Goal: Task Accomplishment & Management: Complete application form

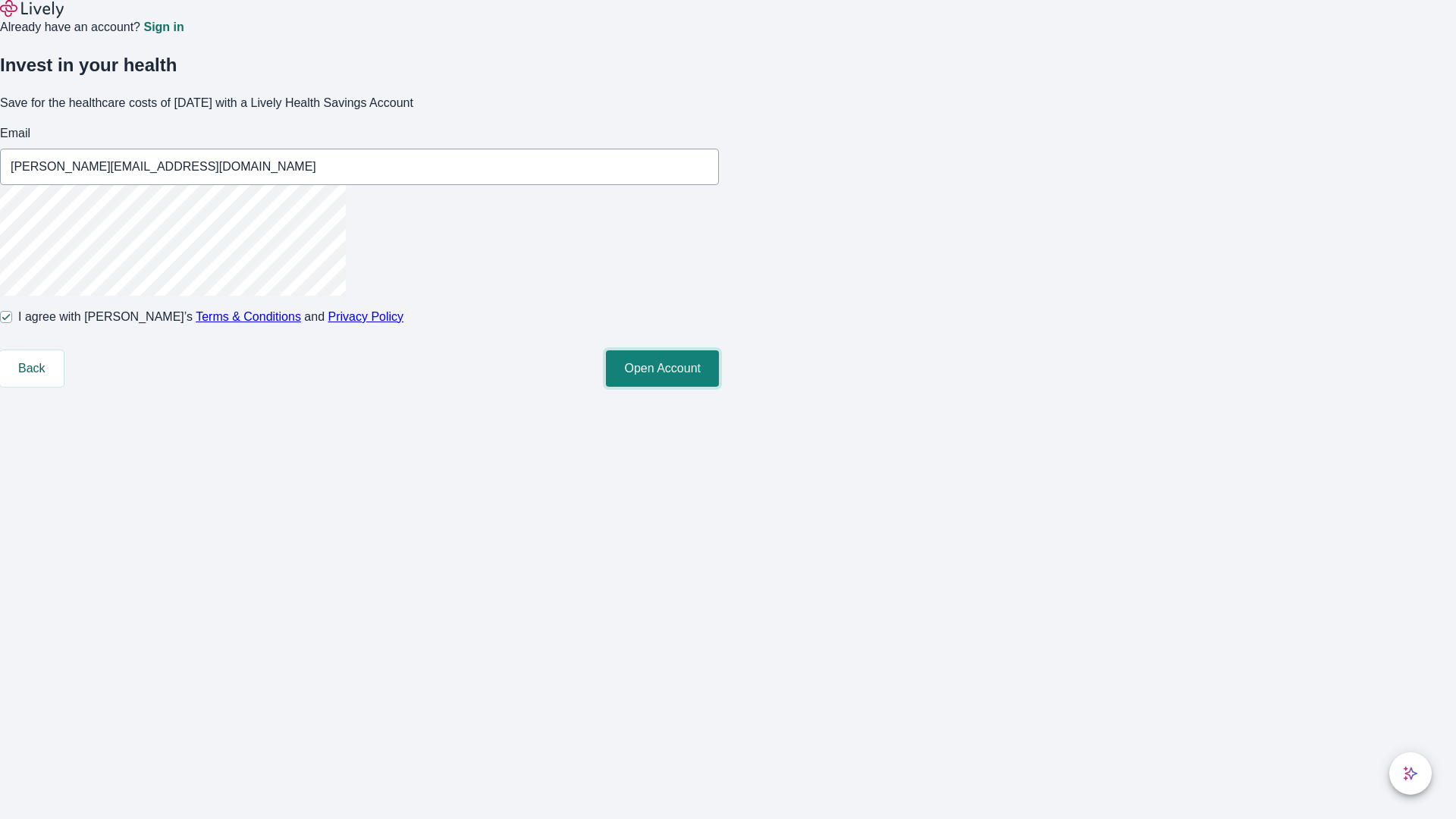
click at [719, 387] on button "Open Account" at bounding box center [662, 368] width 113 height 37
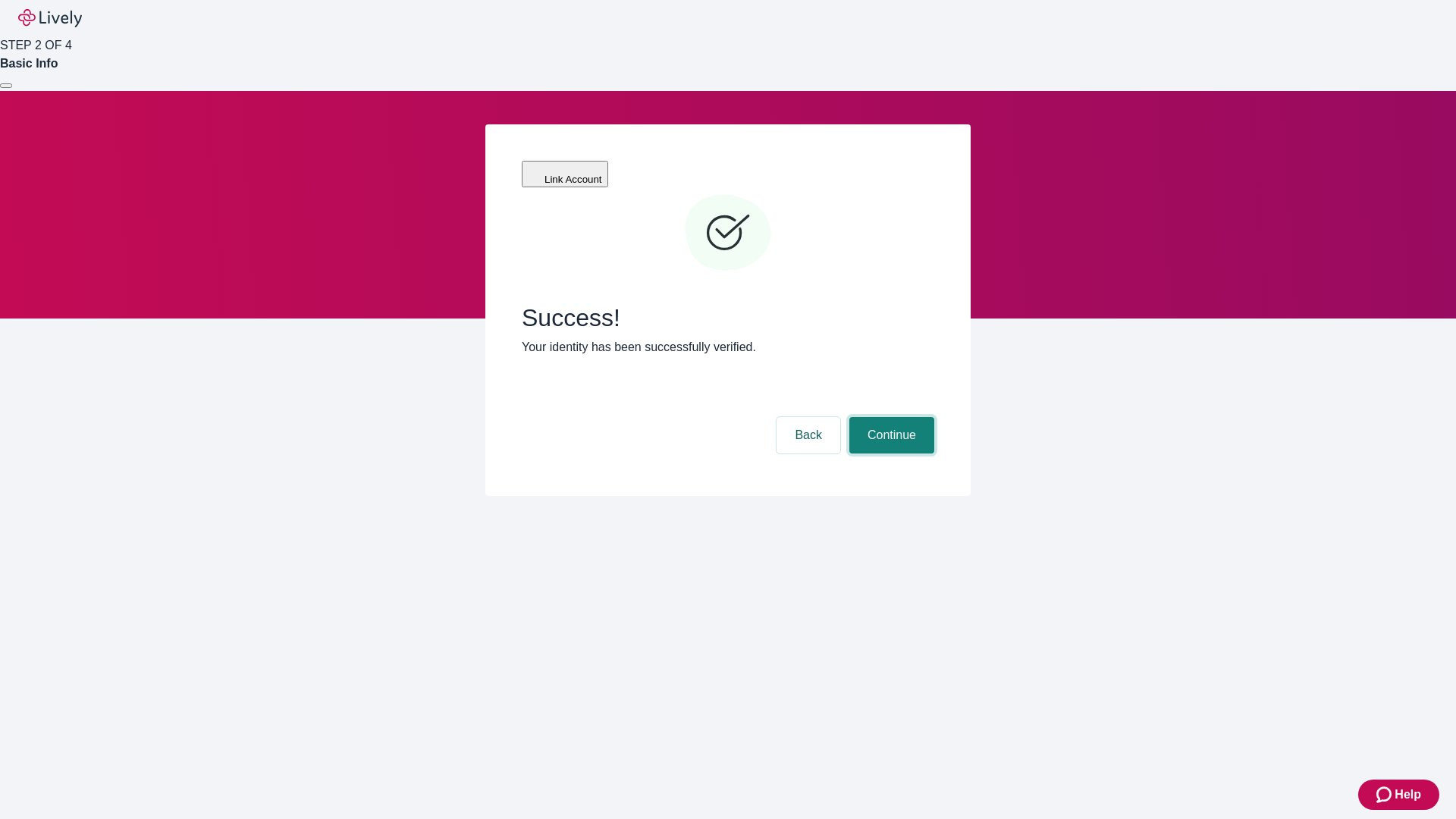
click at [889, 417] on button "Continue" at bounding box center [892, 435] width 85 height 37
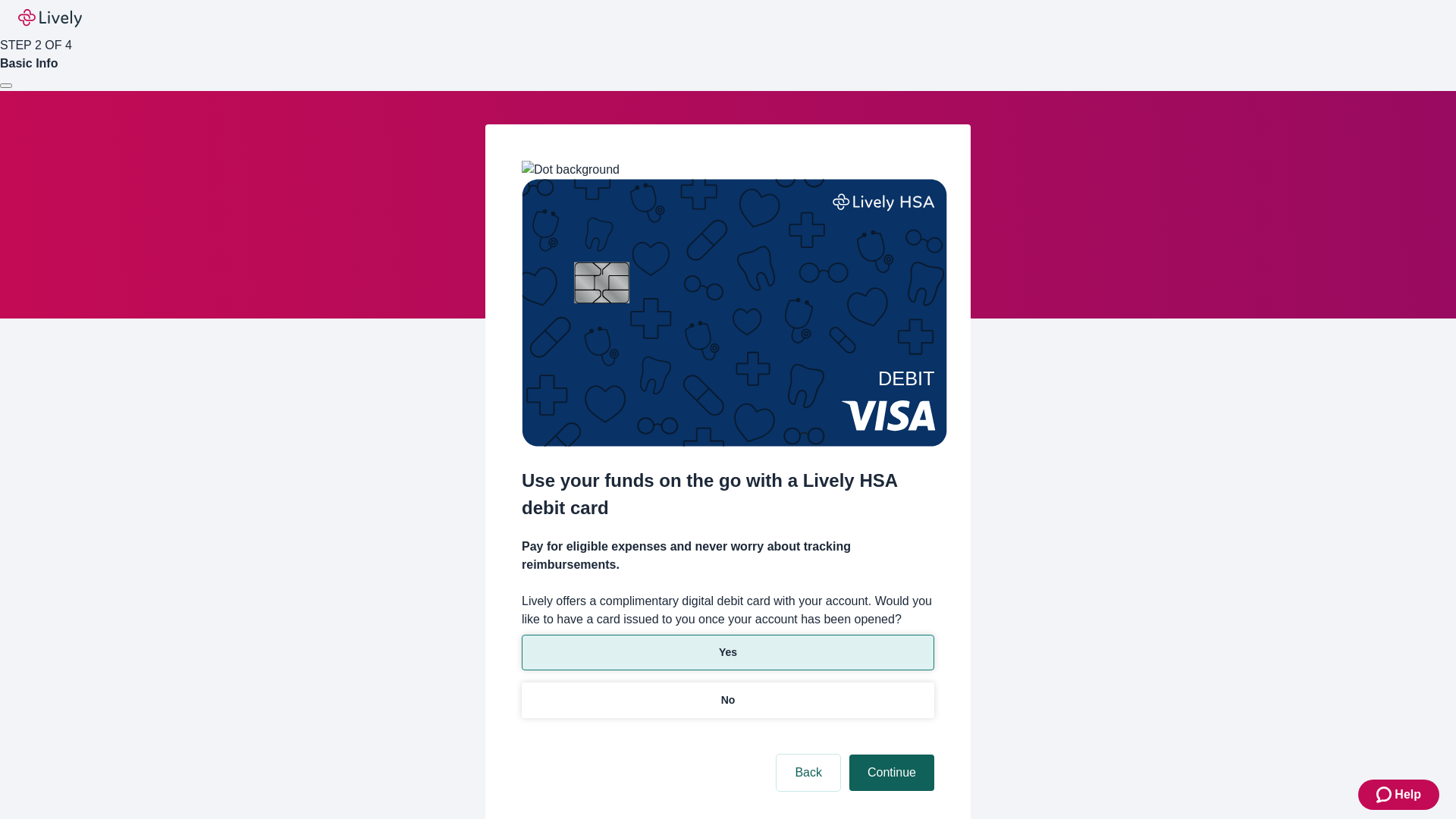
click at [728, 692] on p "No" at bounding box center [728, 700] width 15 height 16
click at [889, 754] on button "Continue" at bounding box center [892, 772] width 85 height 37
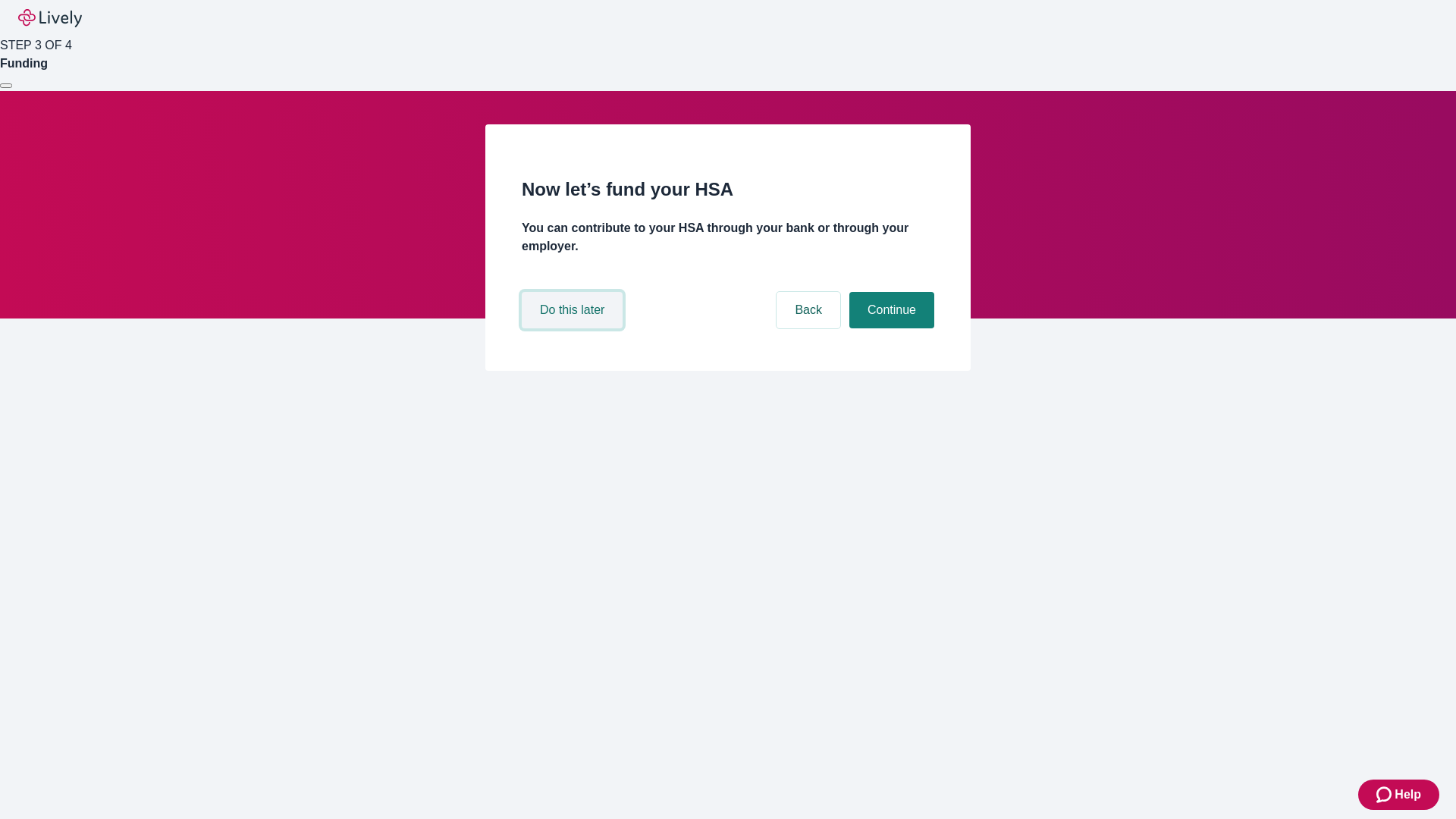
click at [574, 328] on button "Do this later" at bounding box center [572, 310] width 101 height 37
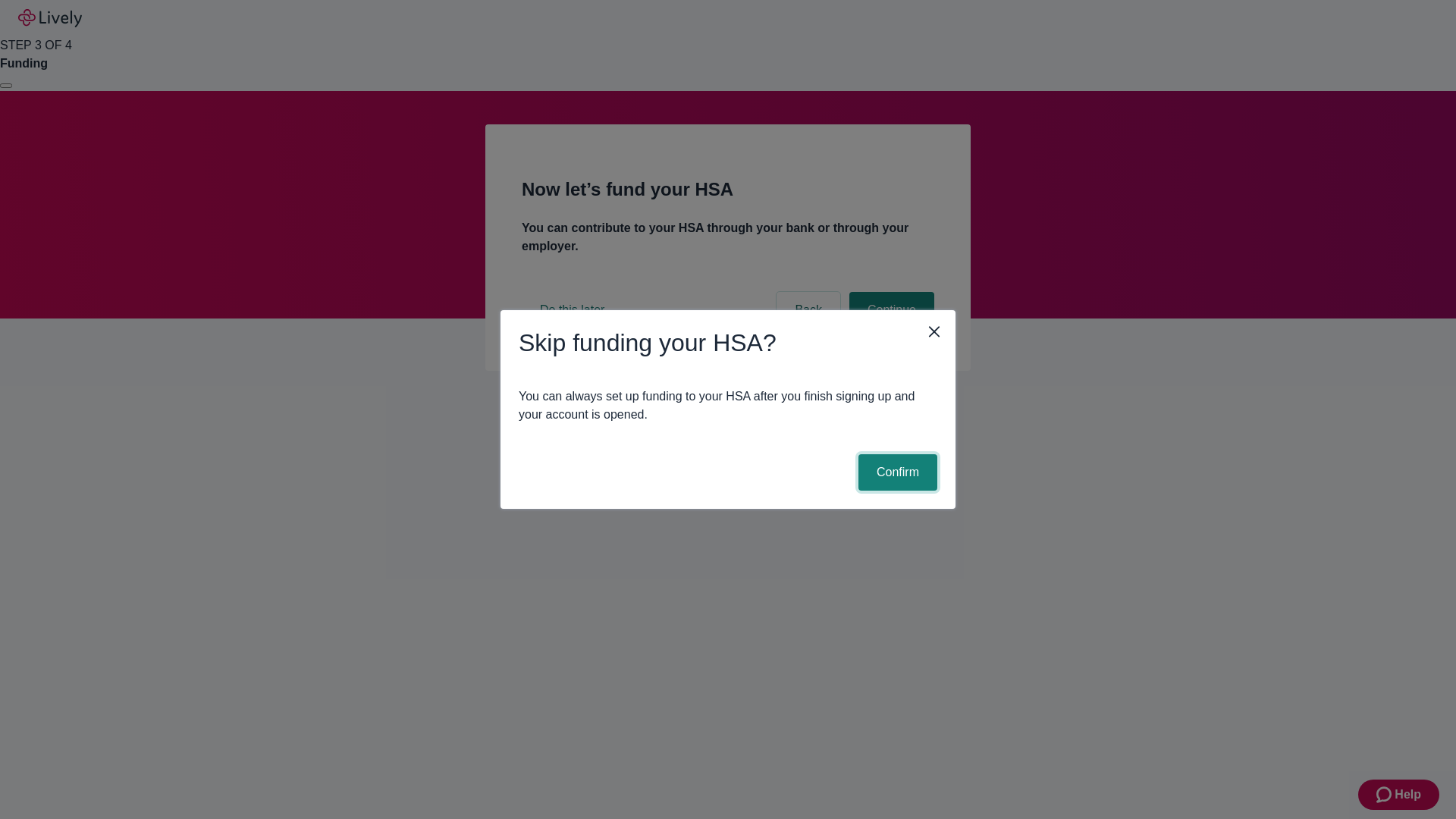
click at [896, 472] on button "Confirm" at bounding box center [898, 472] width 79 height 37
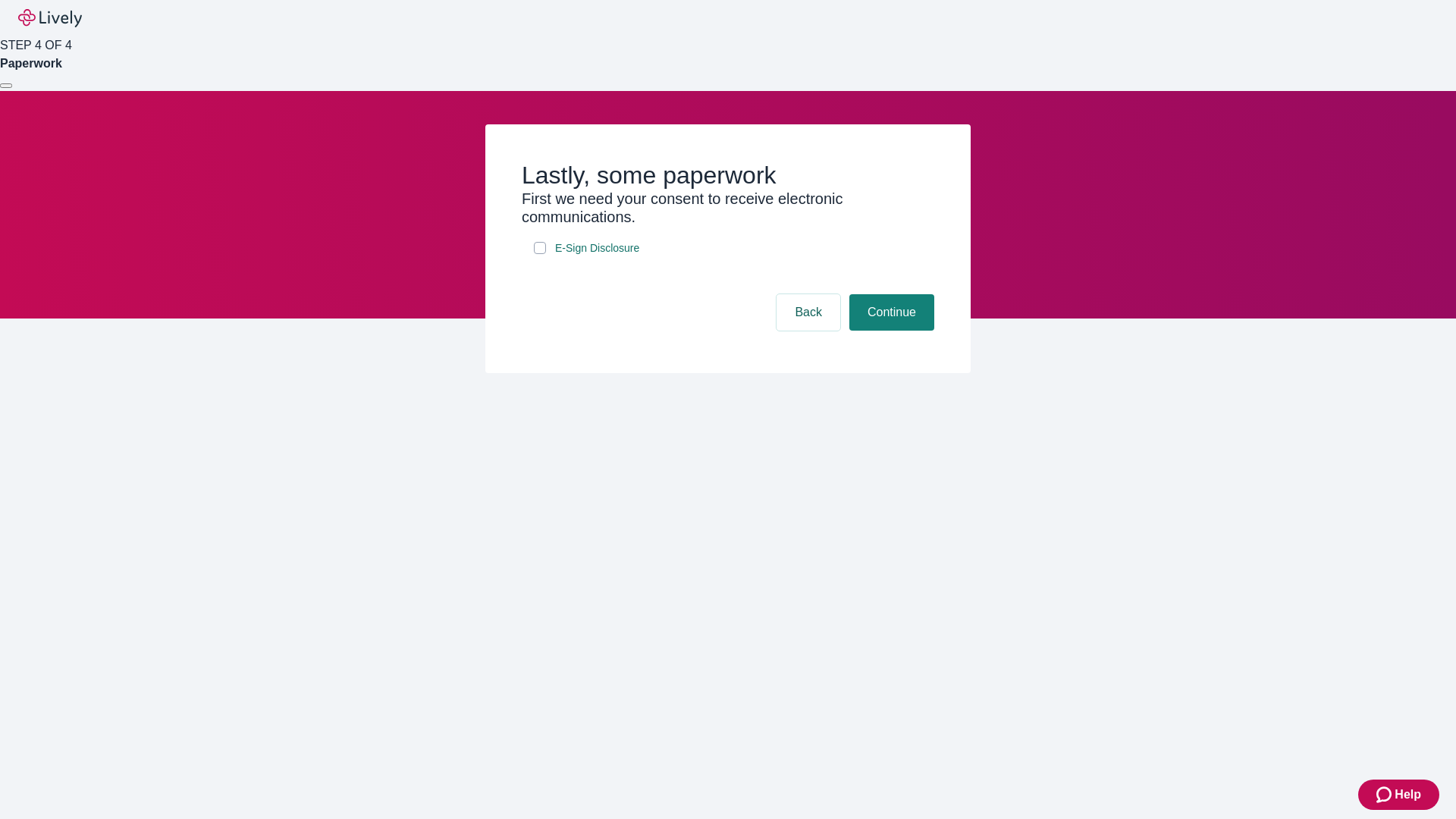
click at [540, 254] on input "E-Sign Disclosure" at bounding box center [540, 248] width 12 height 12
checkbox input "true"
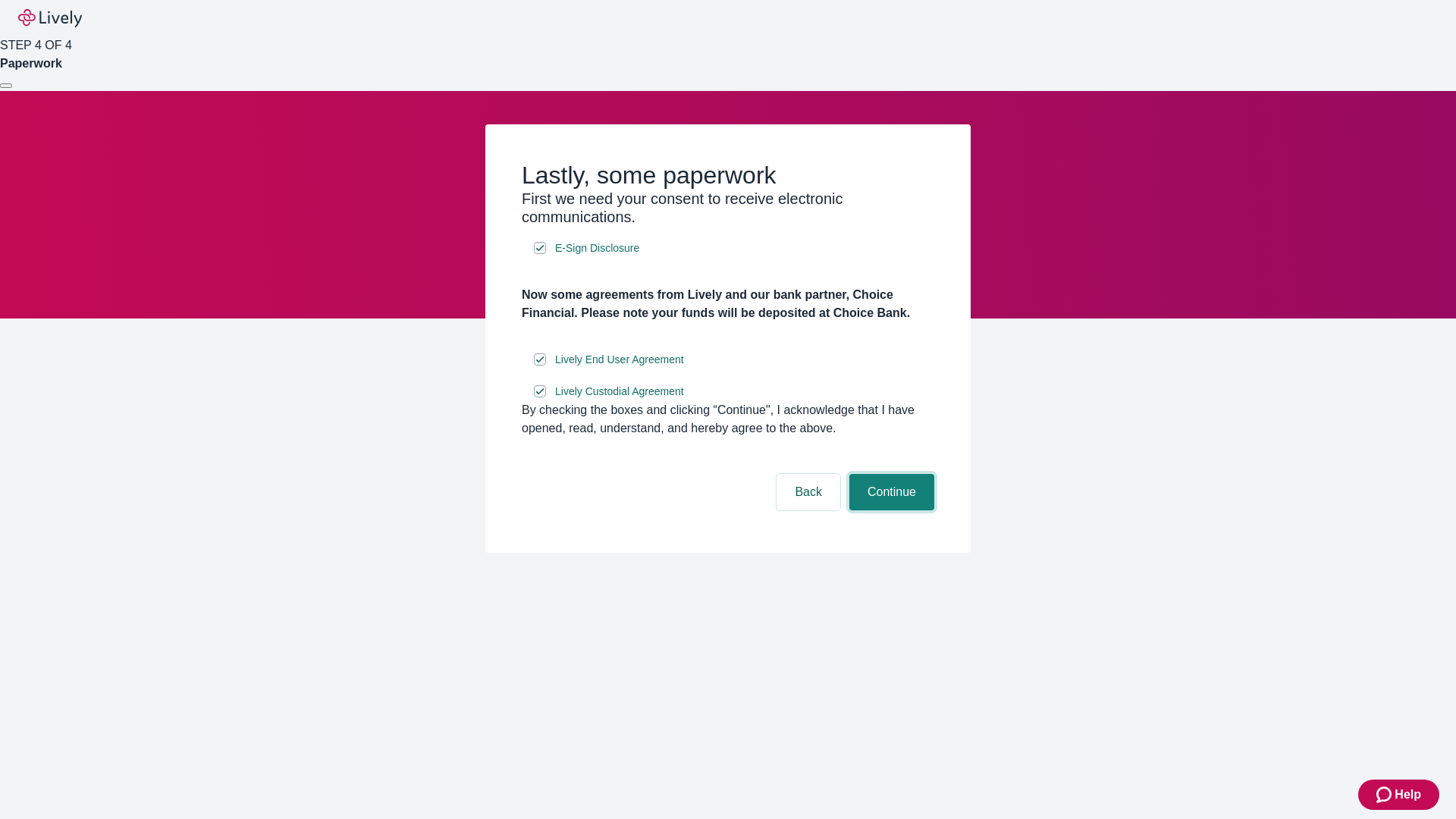
click at [889, 510] on button "Continue" at bounding box center [892, 492] width 85 height 37
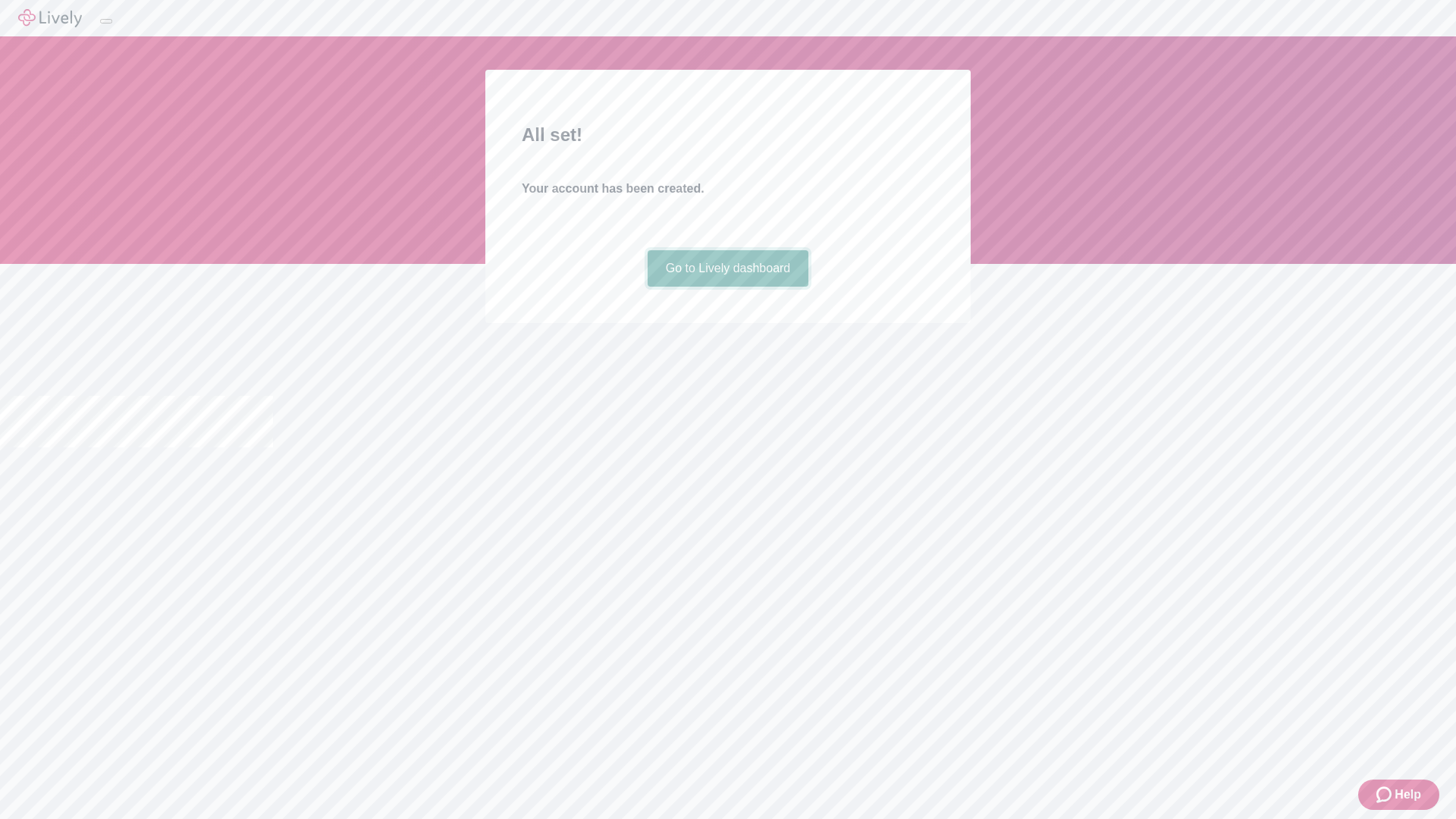
click at [728, 287] on link "Go to Lively dashboard" at bounding box center [728, 268] width 162 height 37
